Goal: Find specific page/section: Find specific page/section

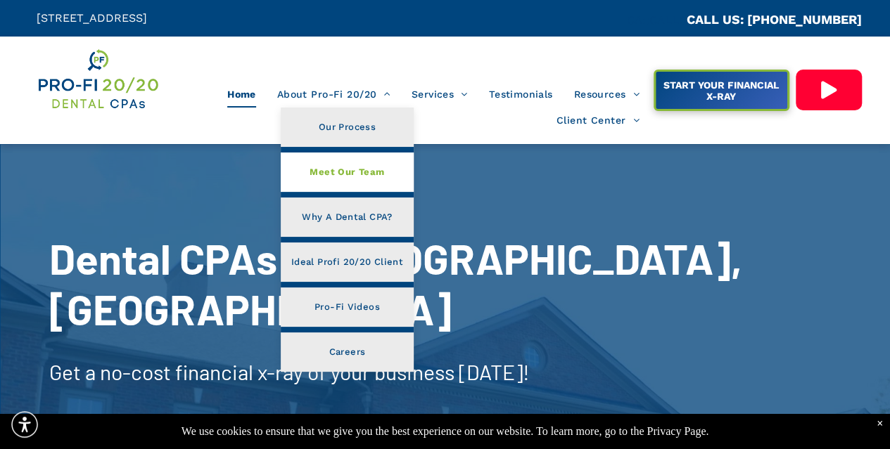
click at [364, 167] on span "Meet Our Team" at bounding box center [346, 172] width 75 height 18
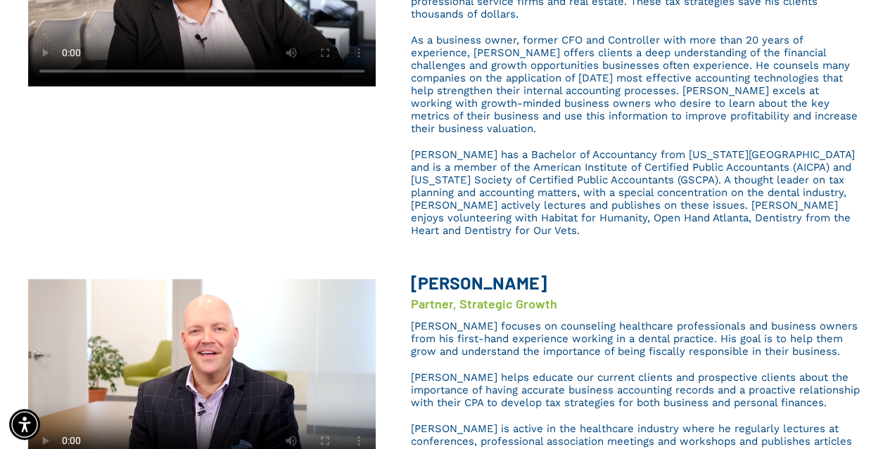
scroll to position [433, 0]
